Goal: Check status: Check status

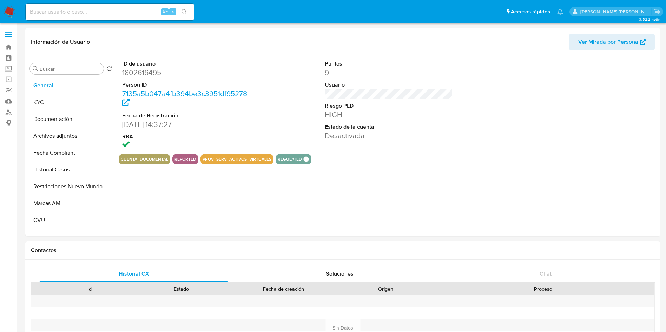
select select "10"
click at [89, 12] on input at bounding box center [110, 11] width 168 height 9
paste input "2520946608"
type input "2520946608"
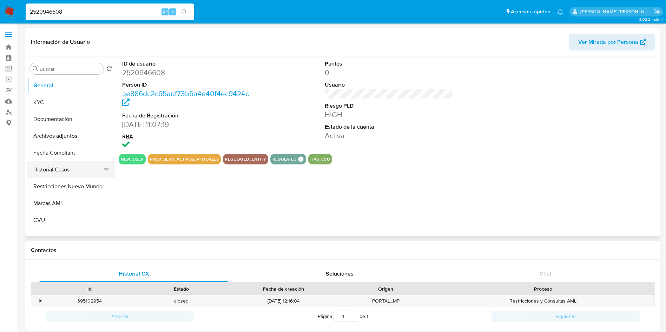
select select "10"
click at [55, 199] on button "Marcas AML" at bounding box center [68, 203] width 82 height 17
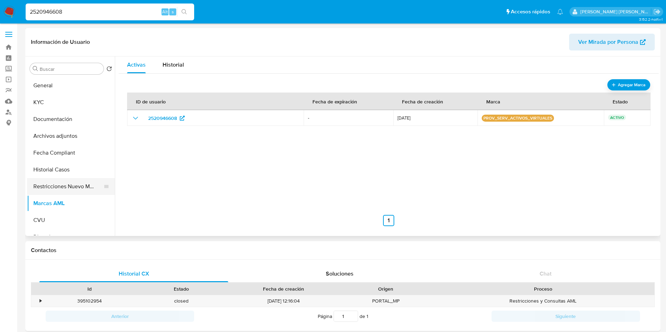
click at [65, 187] on button "Restricciones Nuevo Mundo" at bounding box center [68, 186] width 82 height 17
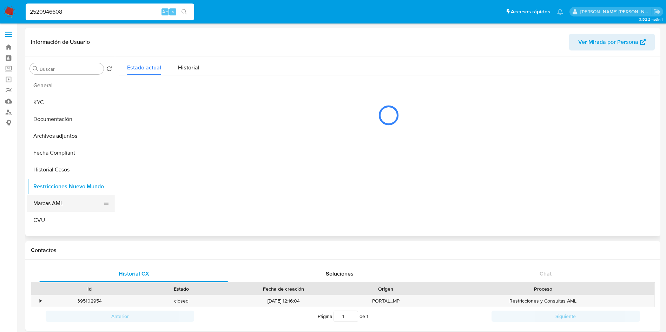
click at [58, 204] on button "Marcas AML" at bounding box center [68, 203] width 82 height 17
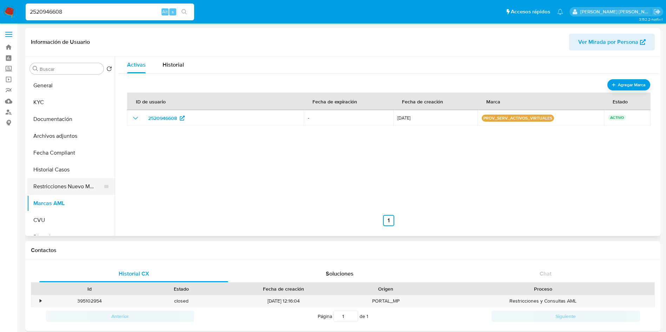
click at [61, 193] on button "Restricciones Nuevo Mundo" at bounding box center [68, 186] width 82 height 17
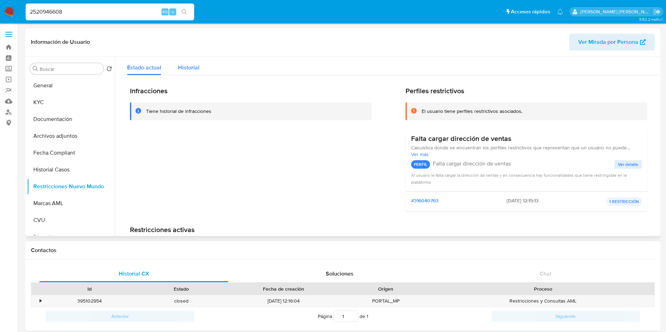
click at [191, 67] on span "Historial" at bounding box center [188, 68] width 21 height 8
